Goal: Obtain resource: Obtain resource

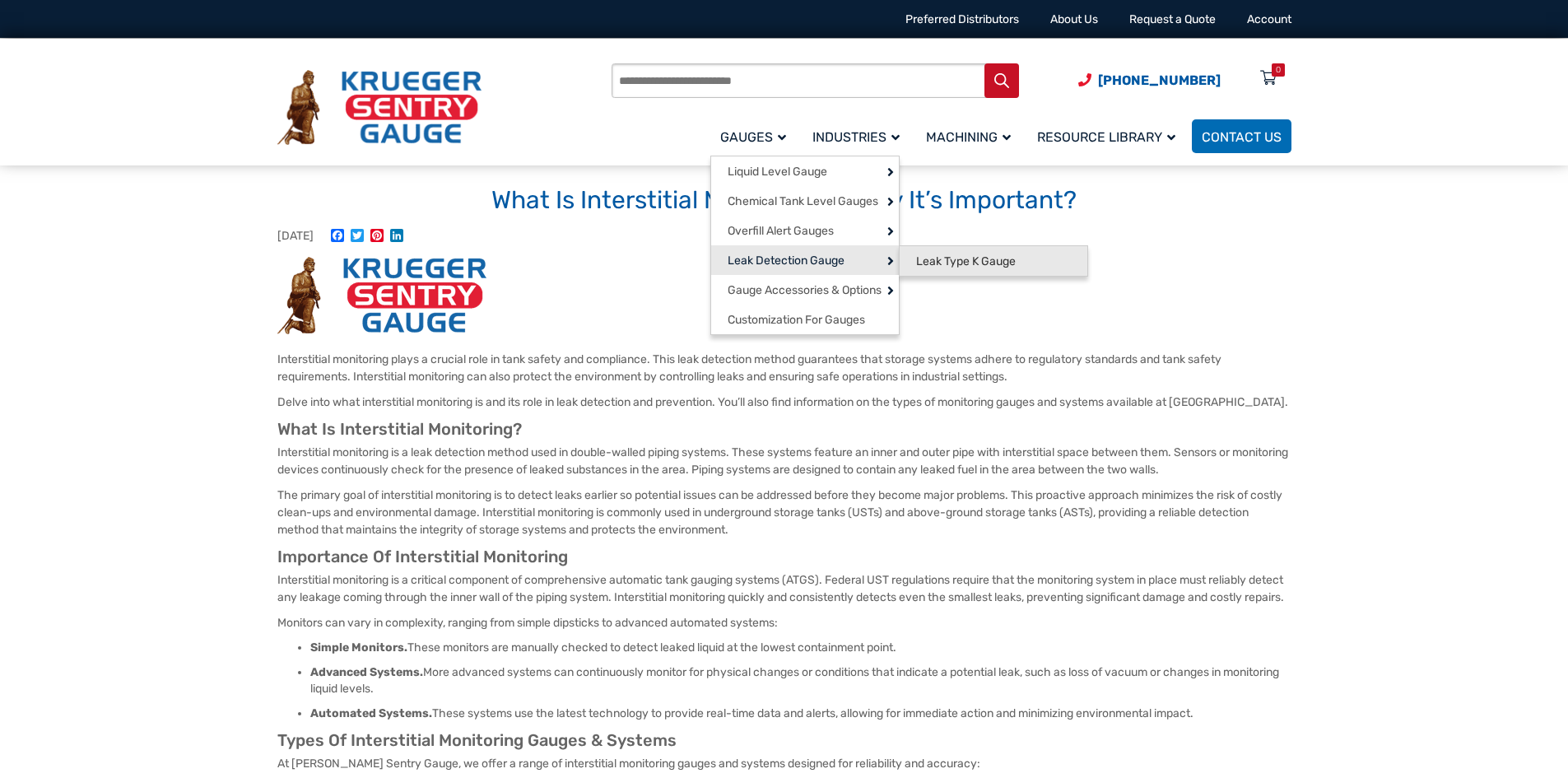
click at [942, 261] on span "Leak Type K Gauge" at bounding box center [966, 262] width 100 height 15
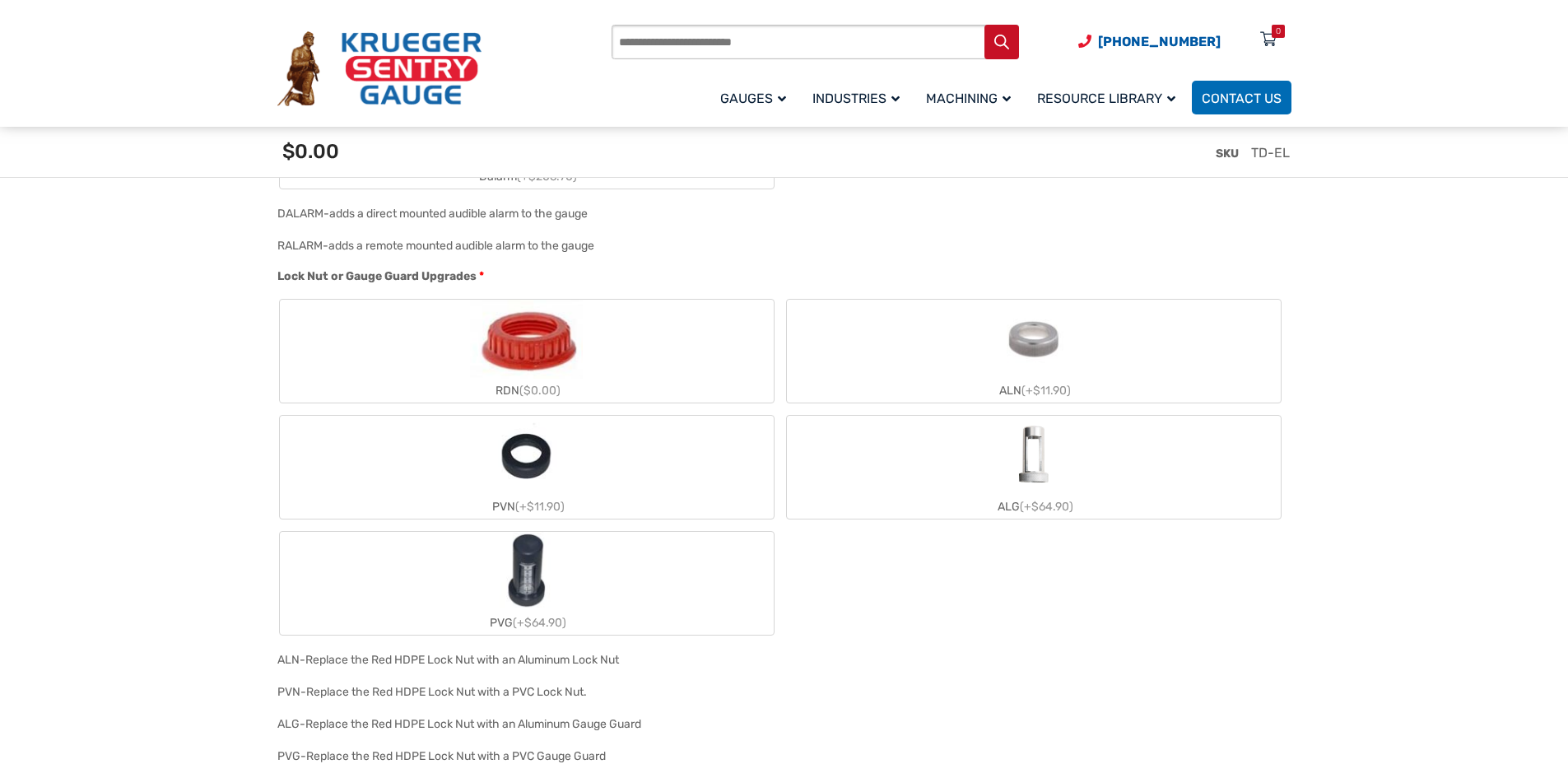
scroll to position [1317, 0]
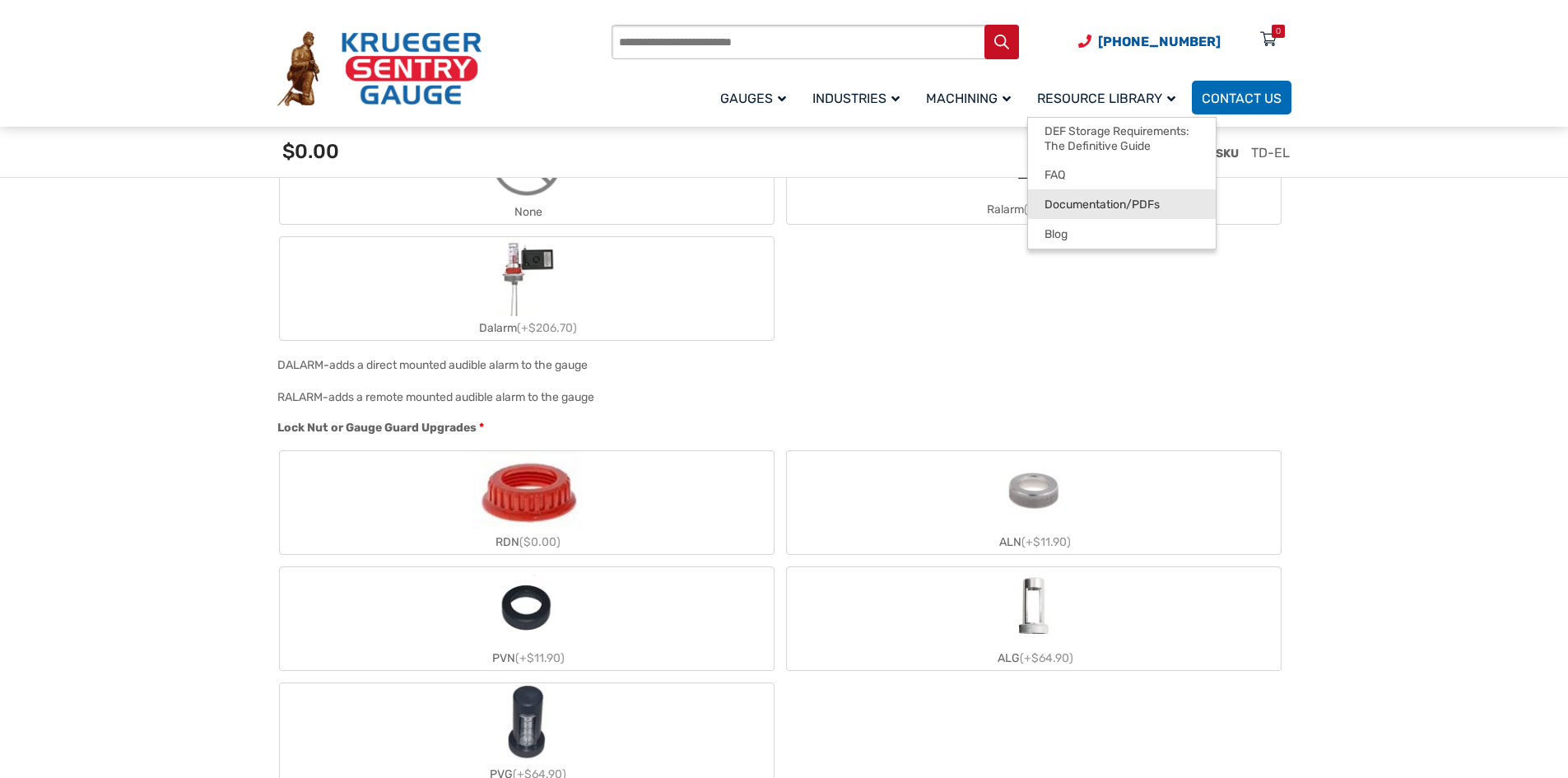
click at [1139, 204] on span "Documentation/PDFs" at bounding box center [1102, 205] width 115 height 15
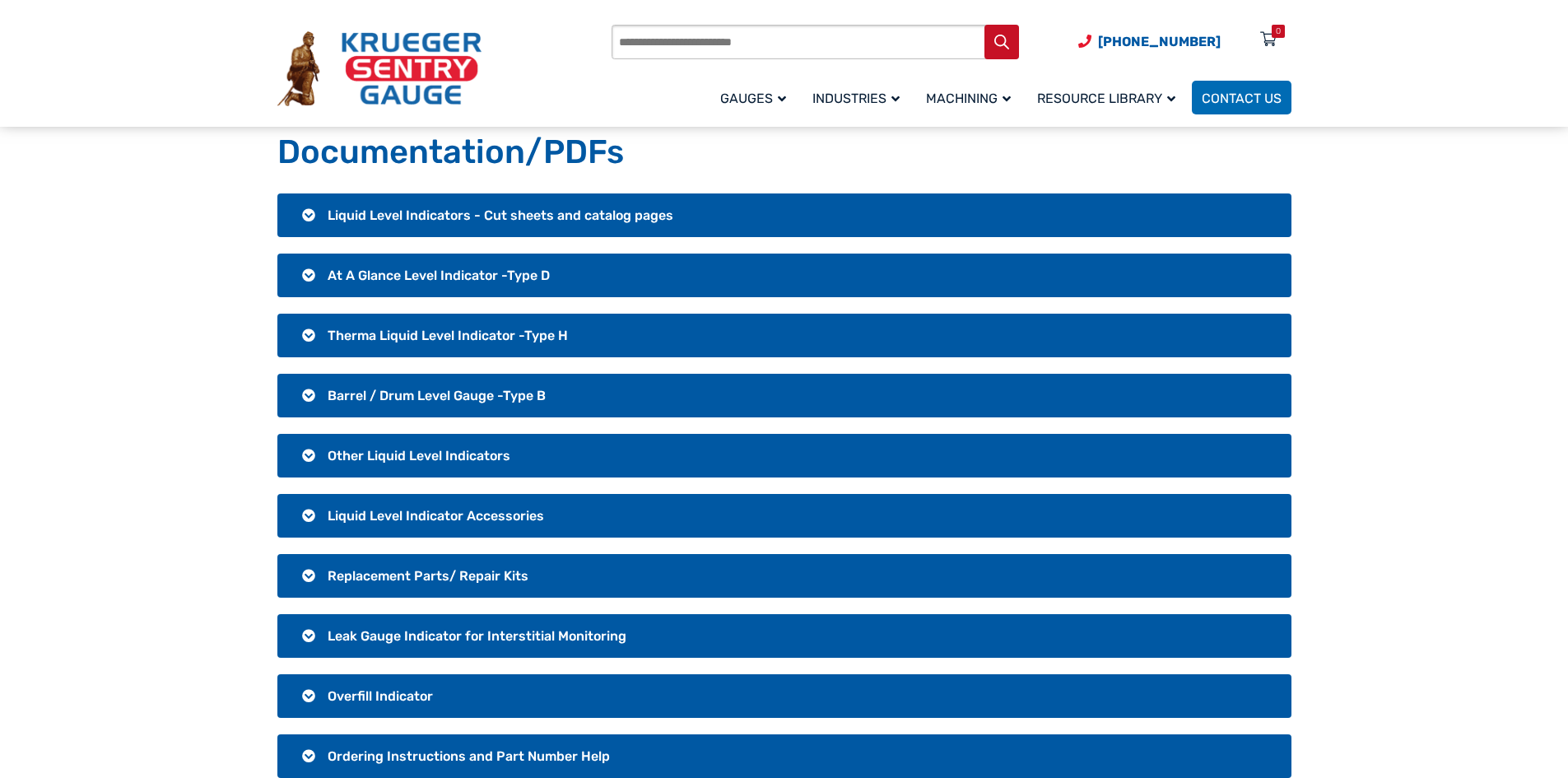
scroll to position [82, 0]
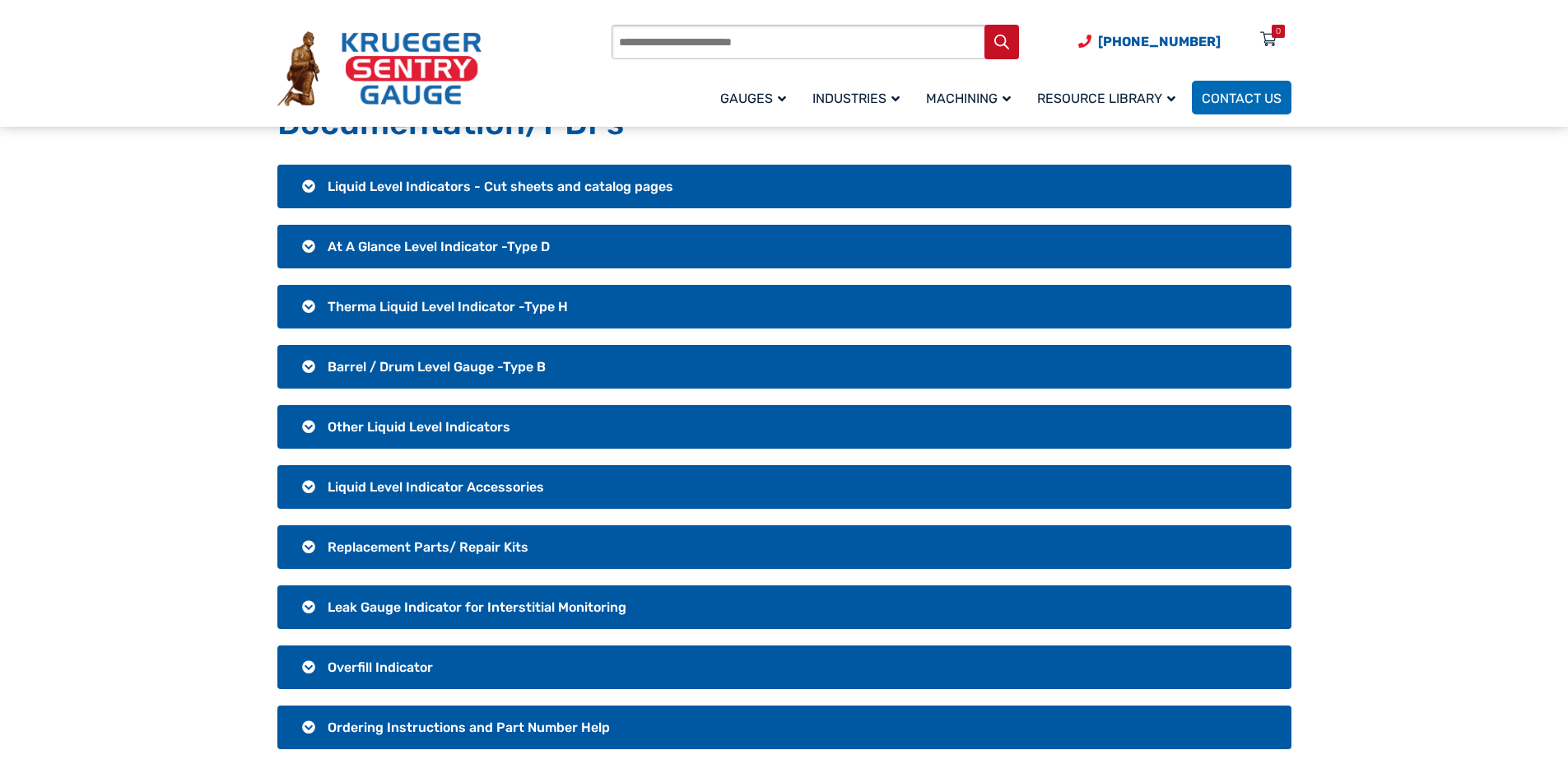
click at [437, 596] on h3 "Leak Gauge Indicator for Interstitial Monitoring" at bounding box center [784, 607] width 1014 height 44
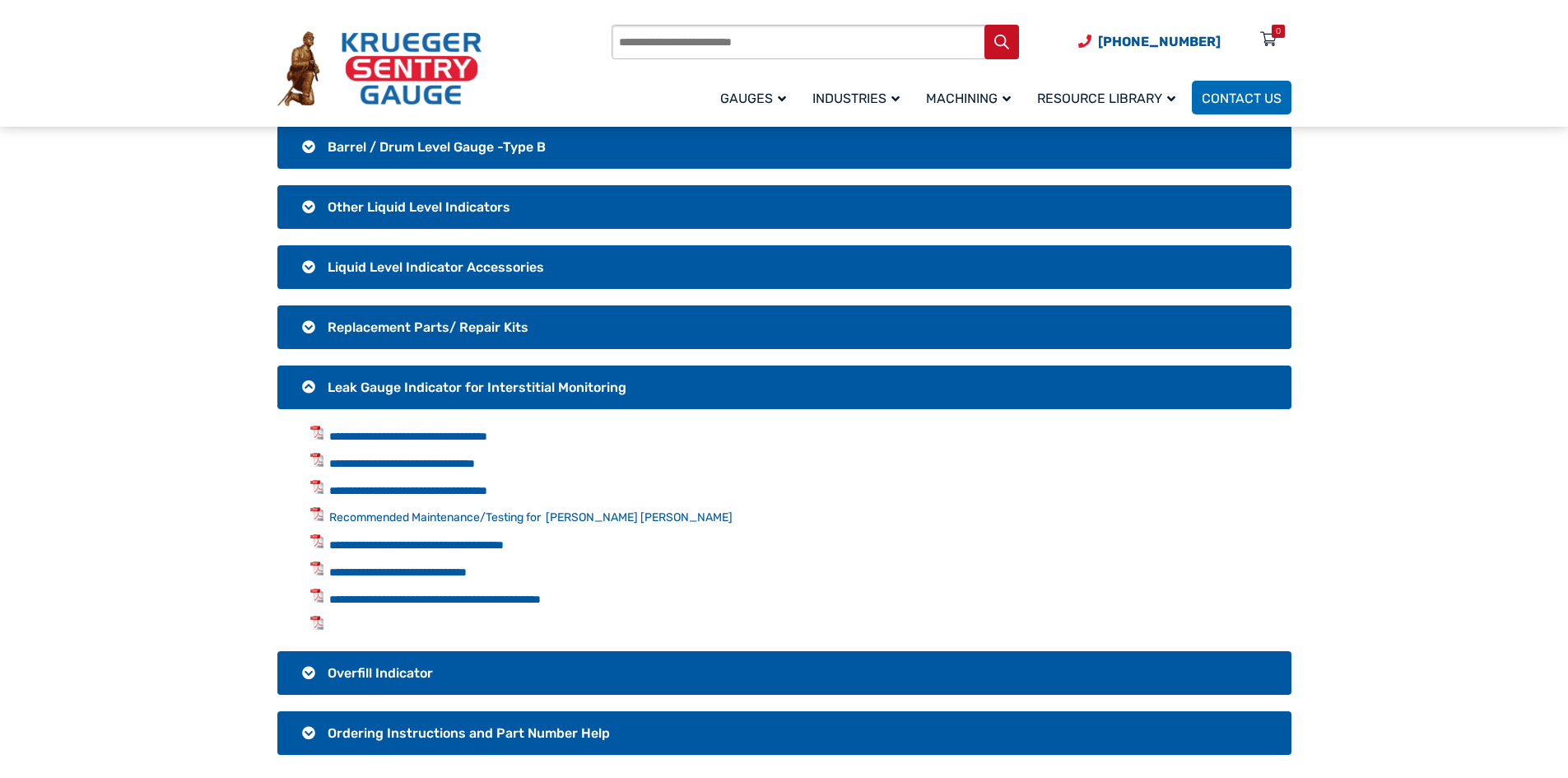
scroll to position [329, 0]
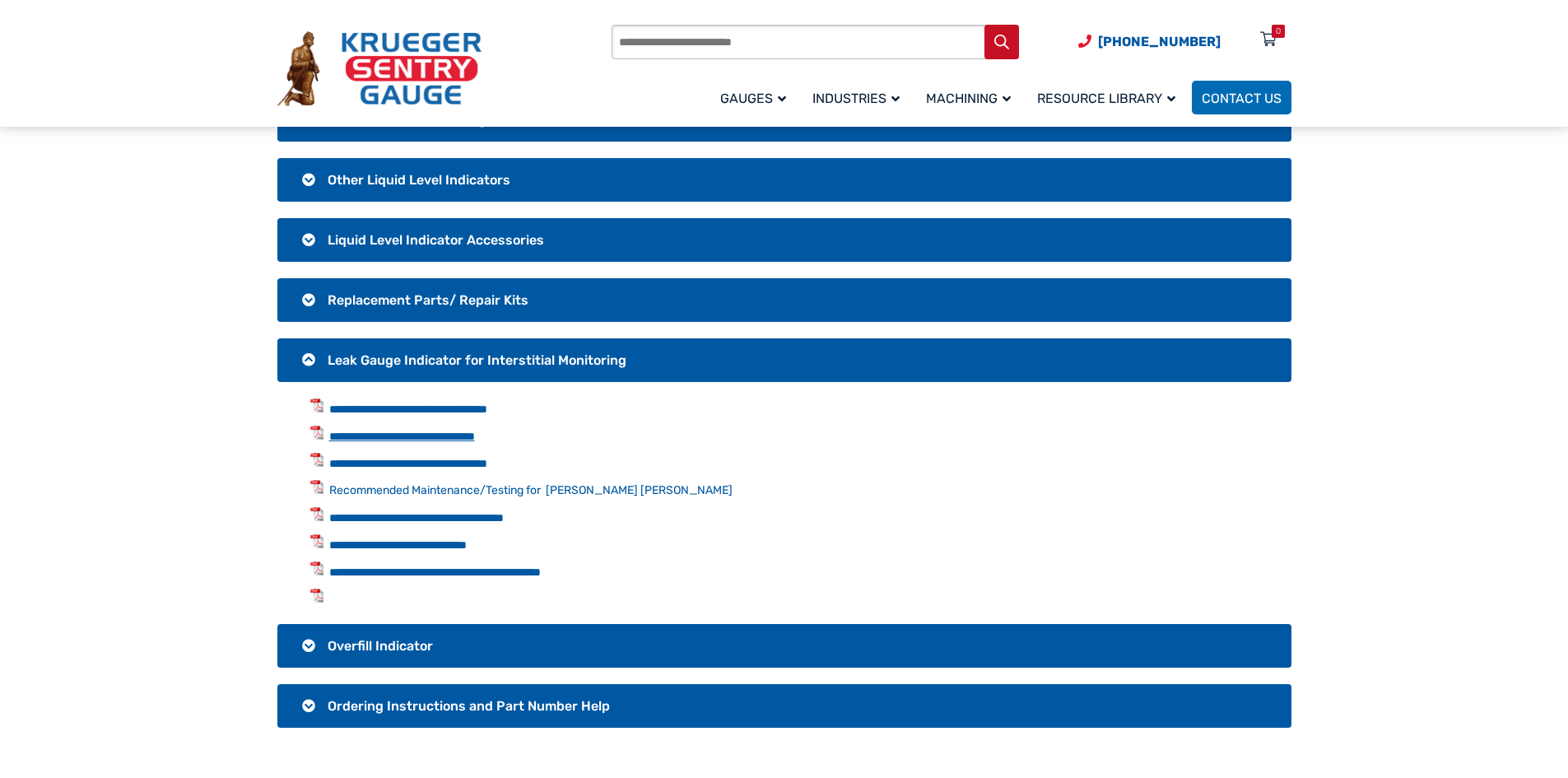
click at [427, 438] on link "**********" at bounding box center [401, 436] width 145 height 11
